Goal: Find contact information: Find contact information

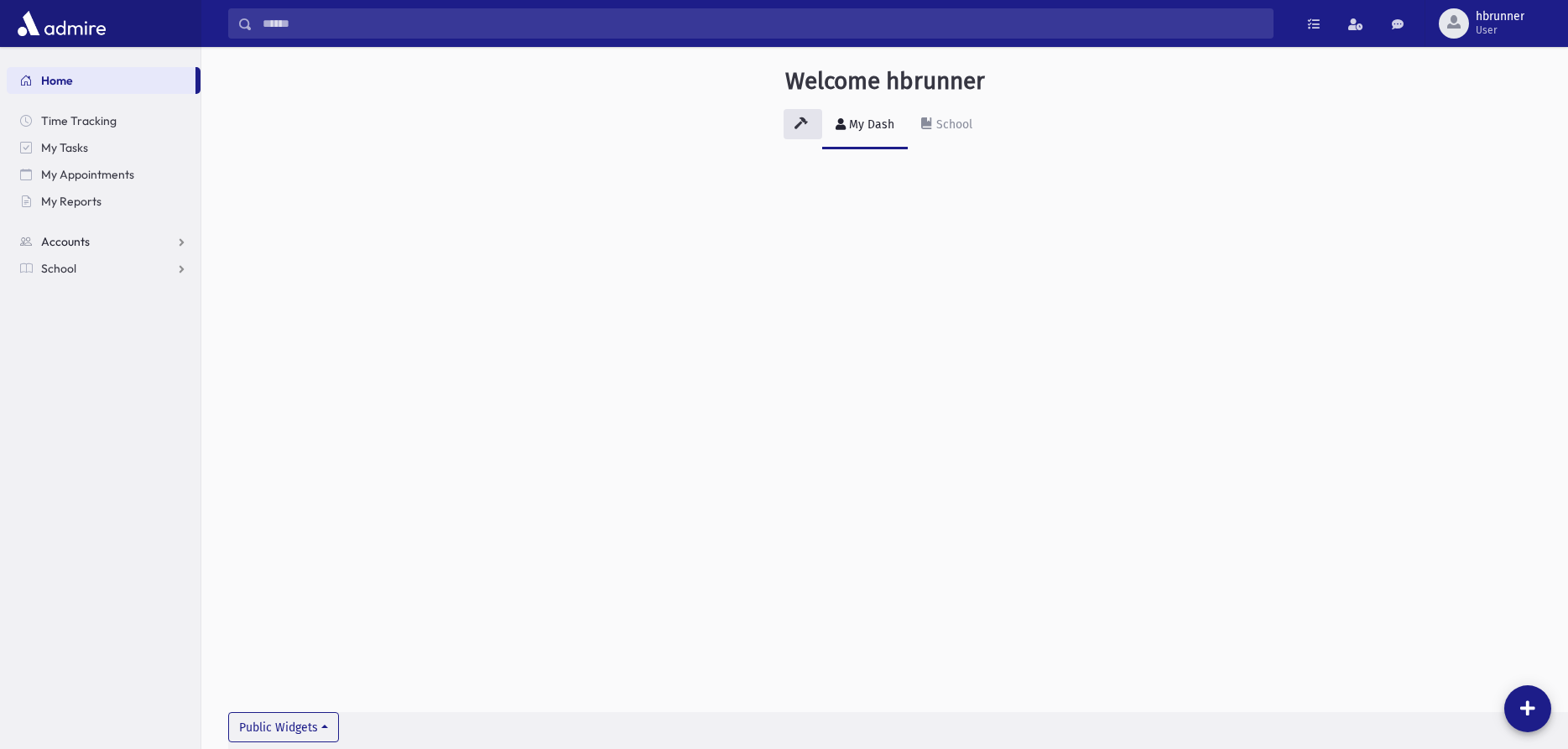
click at [86, 229] on link "Accounts" at bounding box center [104, 241] width 194 height 27
click at [103, 263] on span "Account List" at bounding box center [82, 268] width 64 height 15
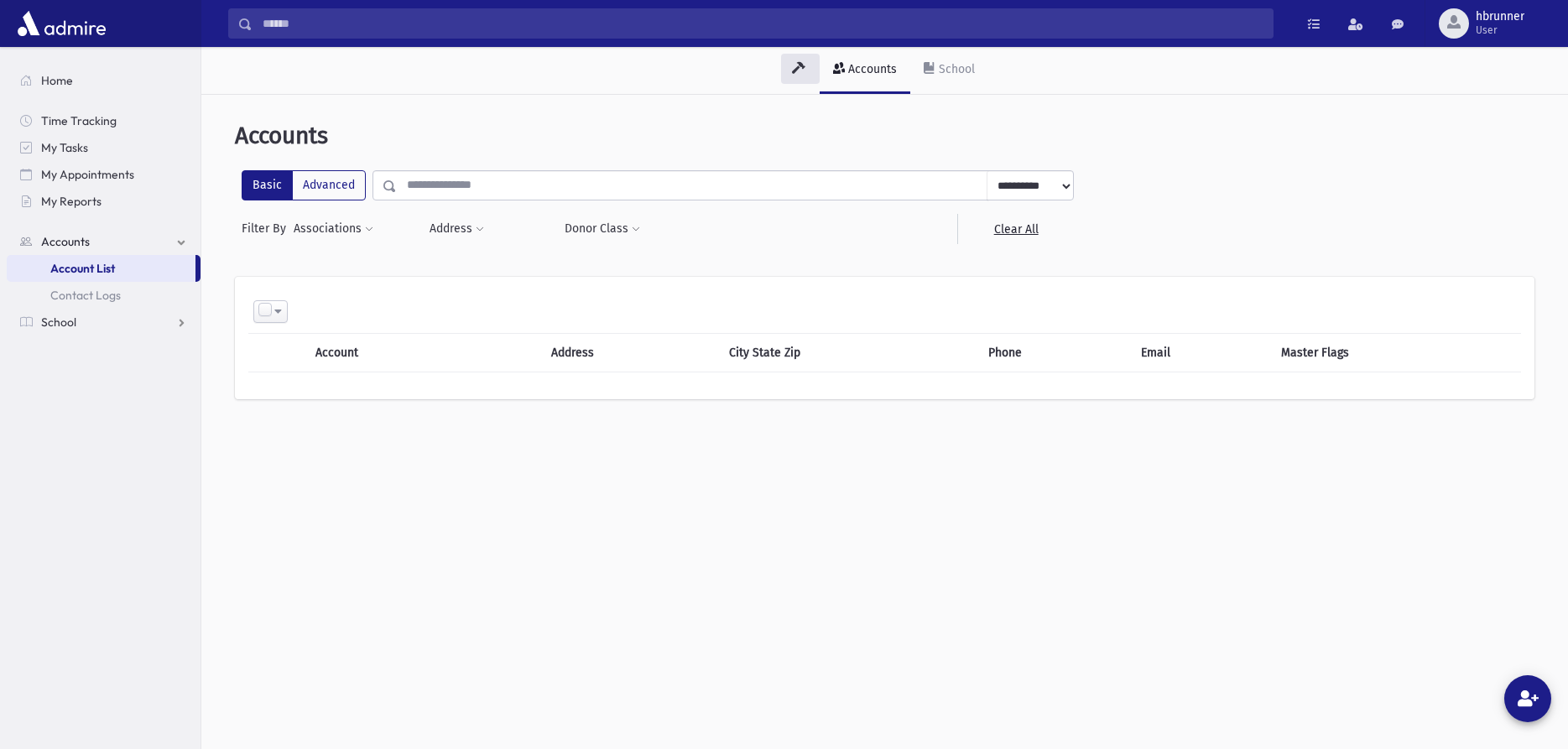
click at [561, 191] on input "text" at bounding box center [692, 185] width 591 height 31
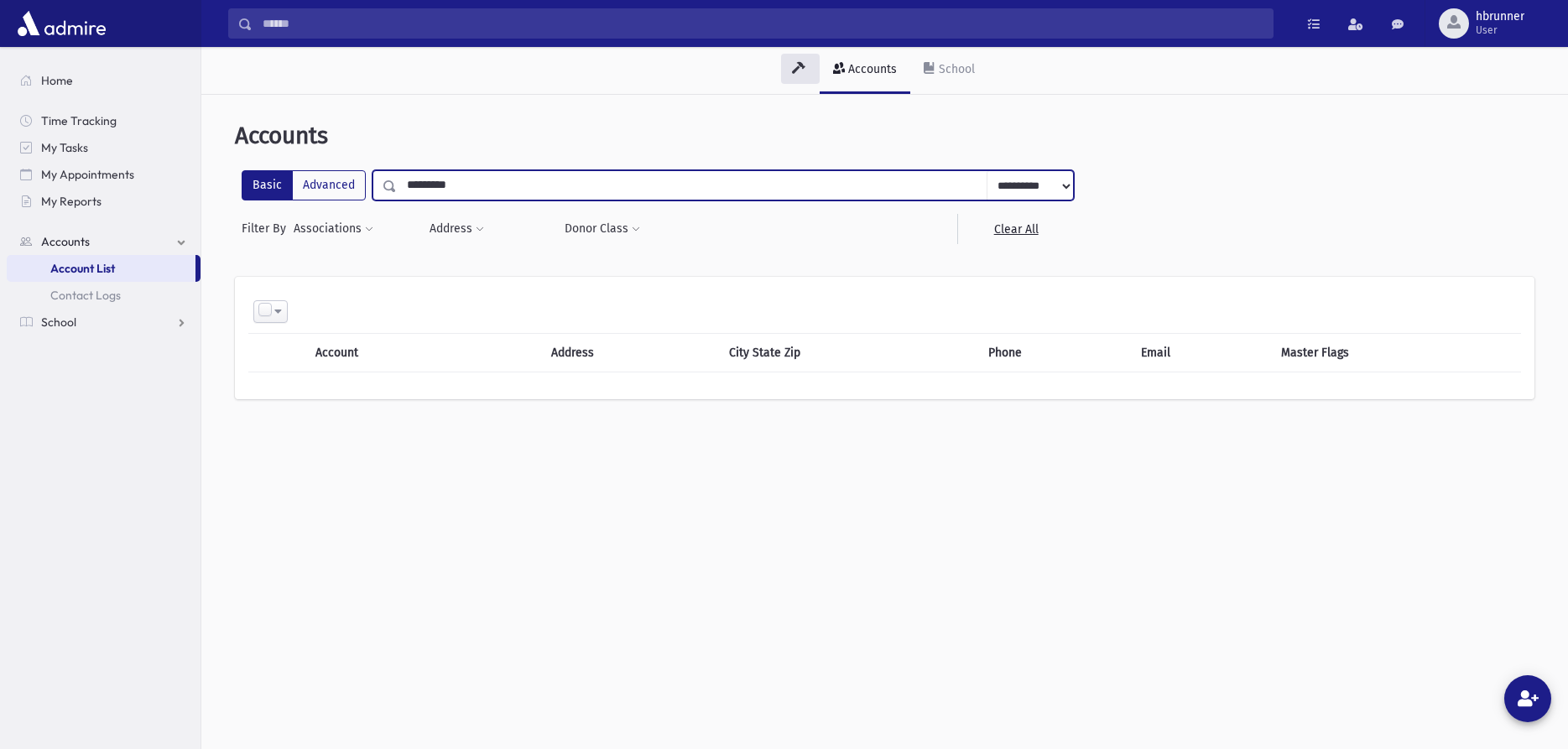
type input "**********"
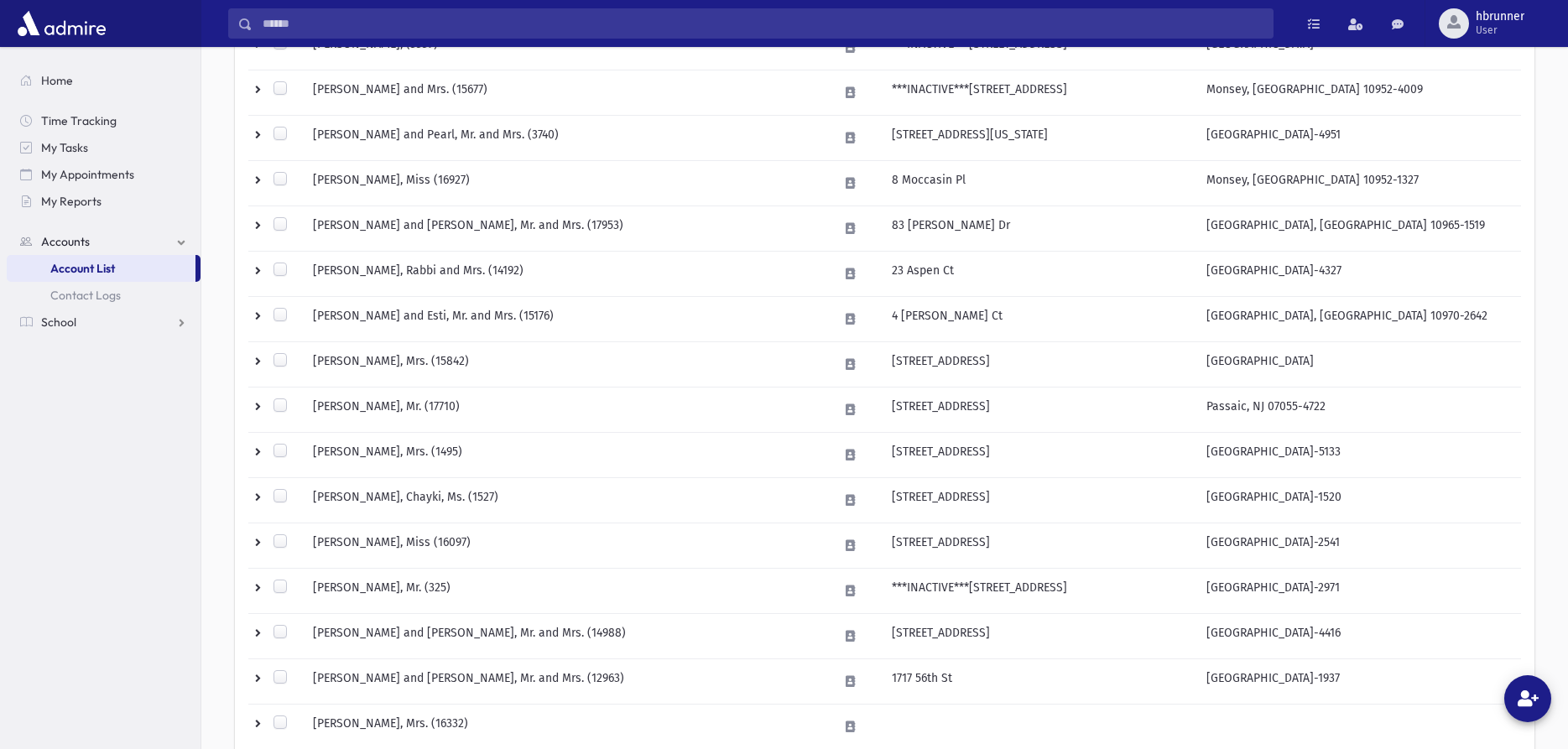
scroll to position [937, 0]
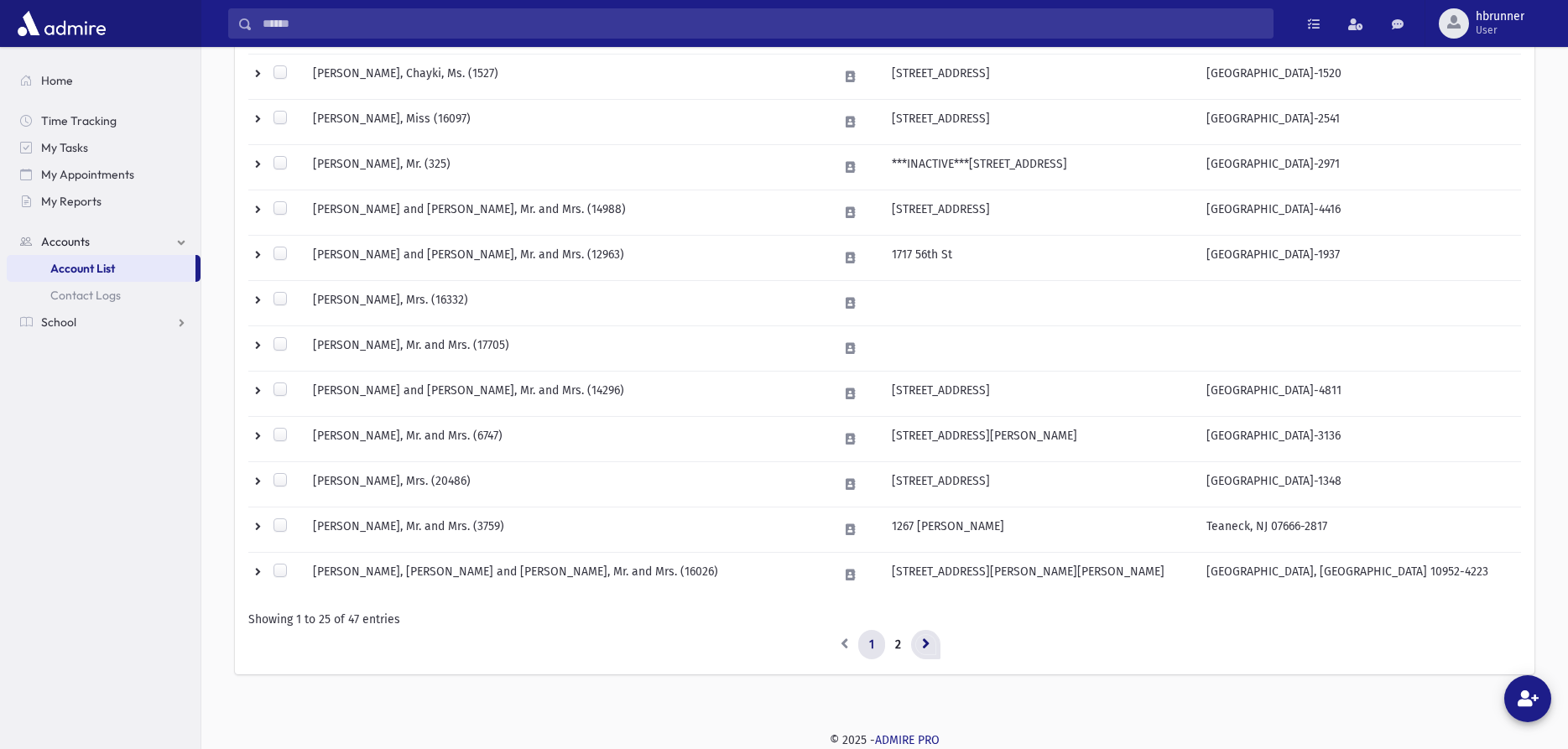
click at [921, 640] on link at bounding box center [926, 644] width 30 height 31
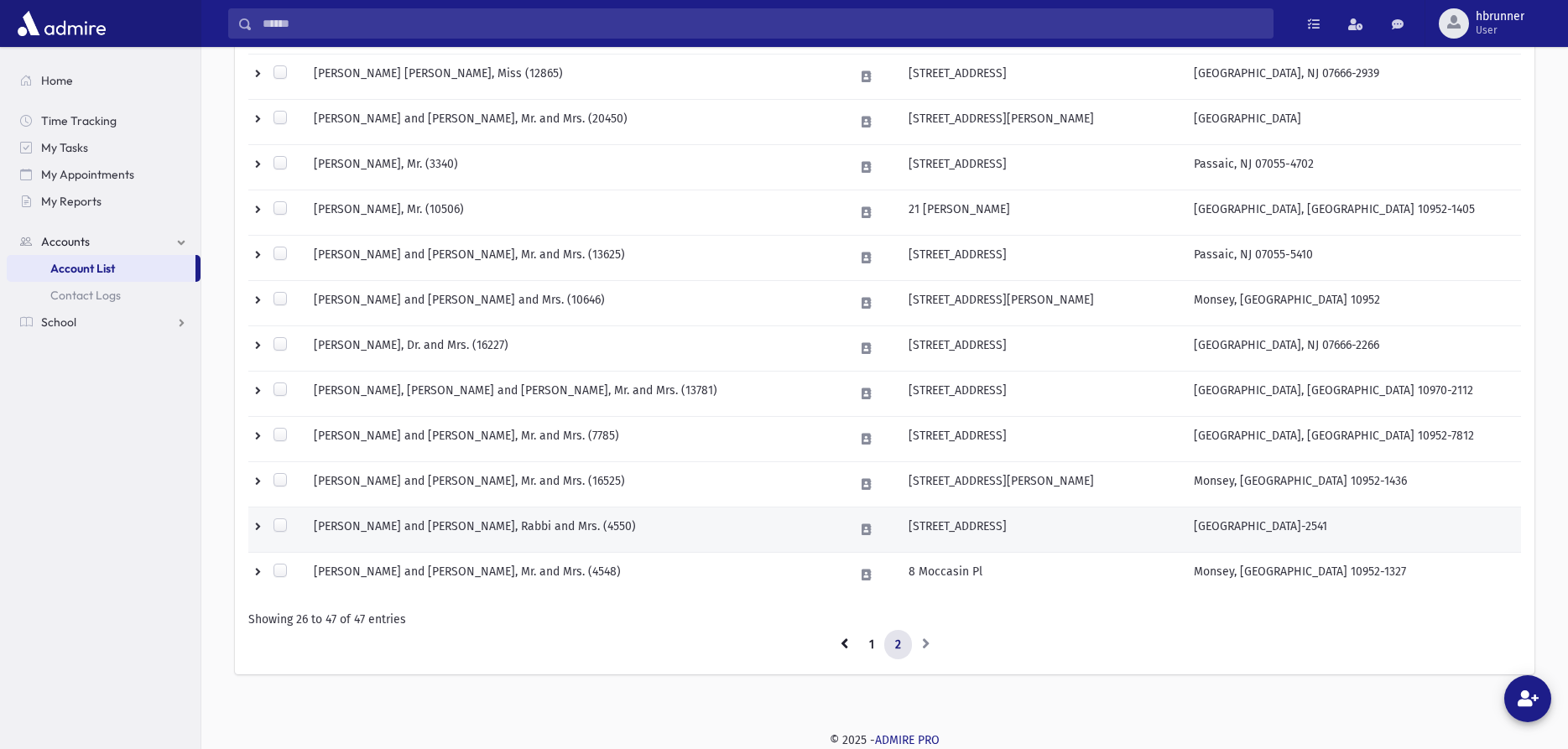
click at [432, 525] on td "[PERSON_NAME] and [PERSON_NAME], Rabbi and Mrs. (4550)" at bounding box center [574, 529] width 540 height 46
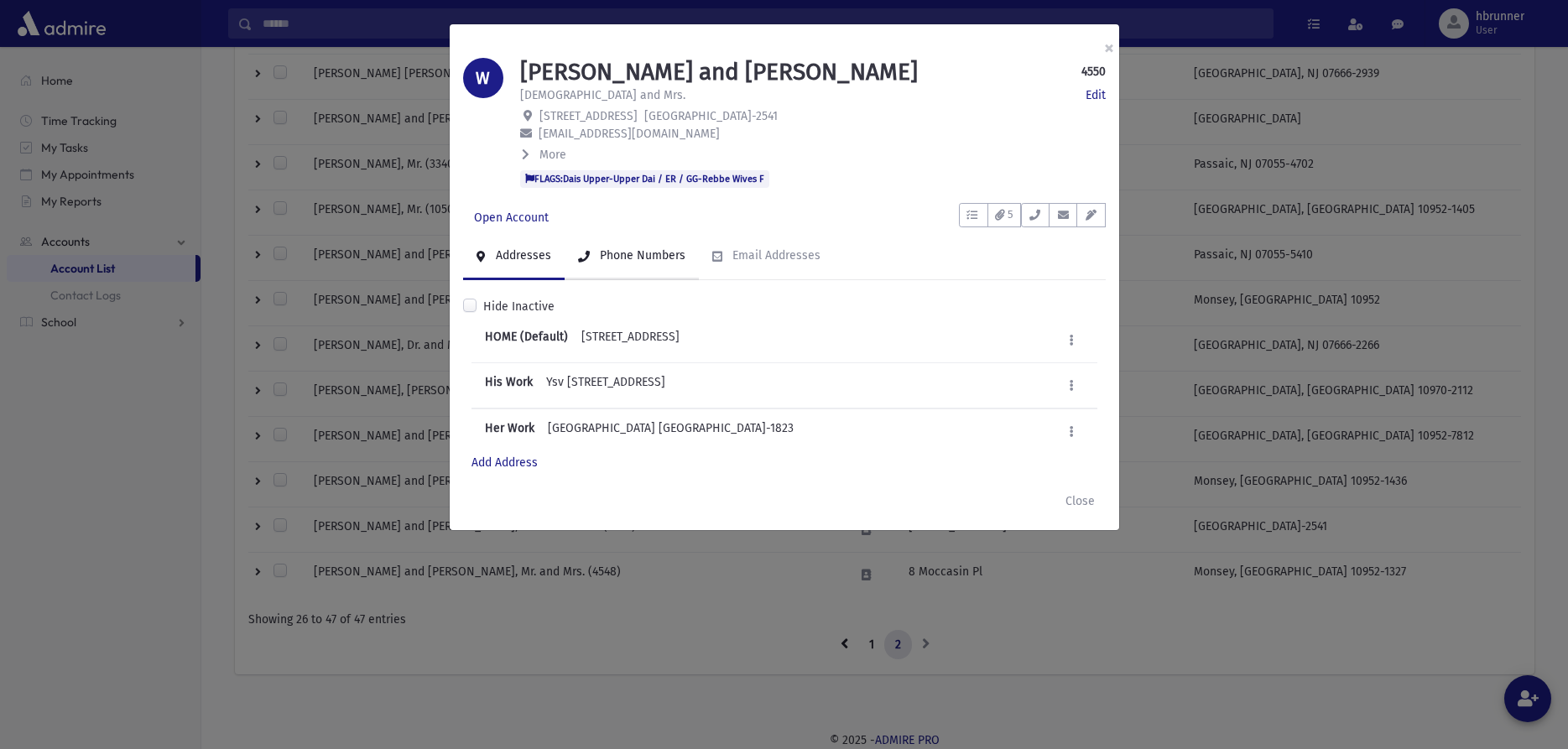
click at [639, 258] on div "Phone Numbers" at bounding box center [641, 255] width 89 height 14
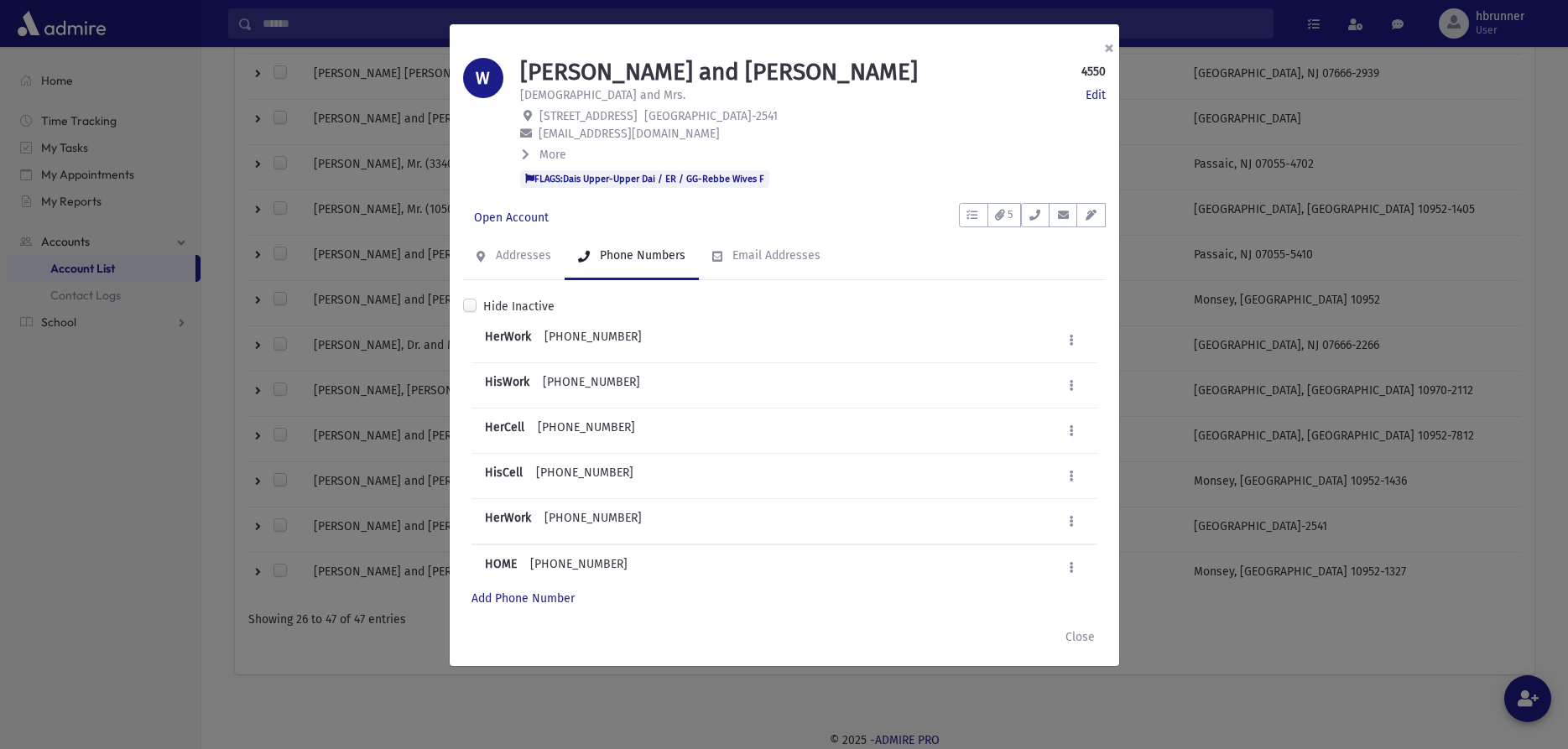
click at [1109, 47] on button "×" at bounding box center [1109, 47] width 37 height 47
